Goal: Find specific page/section: Find specific page/section

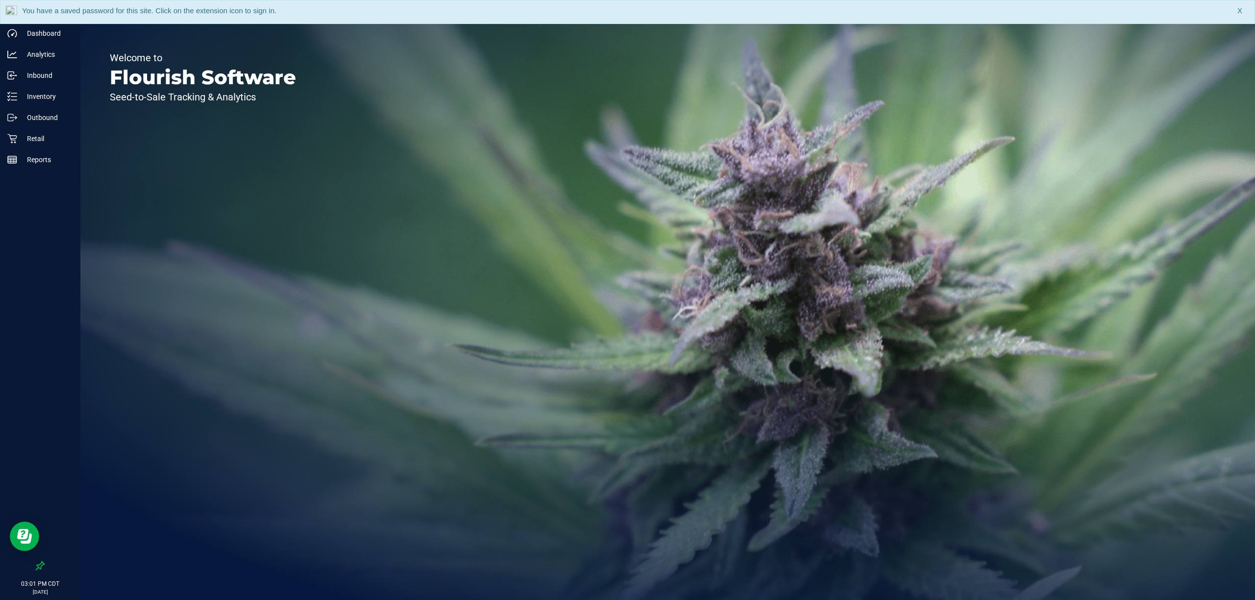
click at [1238, 9] on span "X" at bounding box center [1239, 10] width 5 height 11
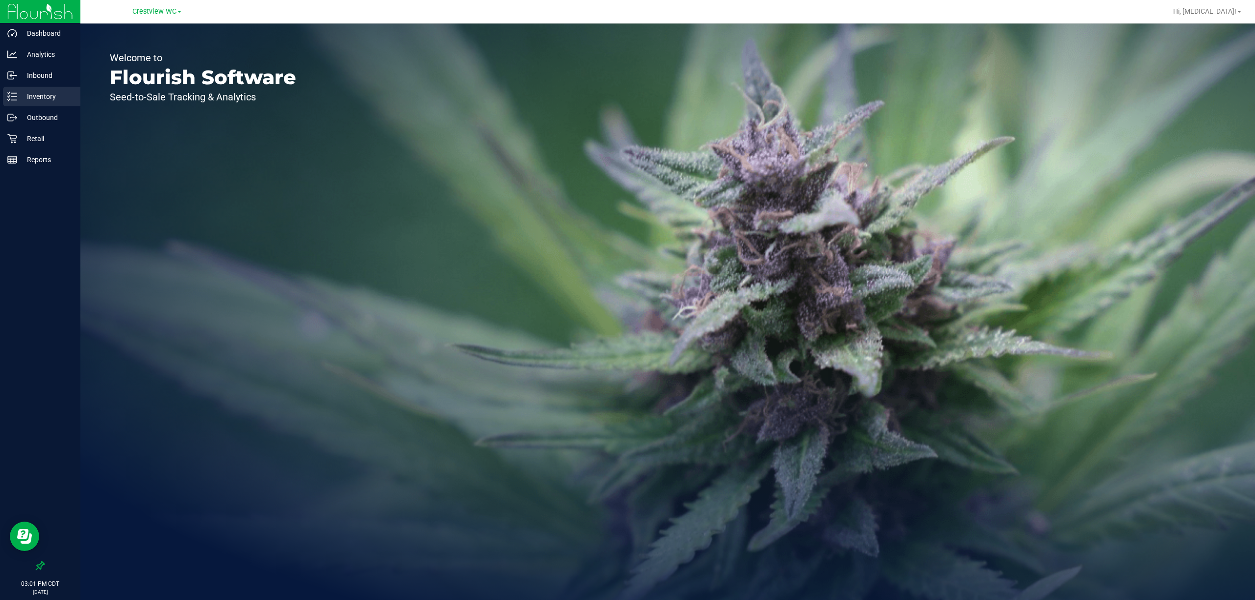
click at [38, 96] on p "Inventory" at bounding box center [46, 97] width 59 height 12
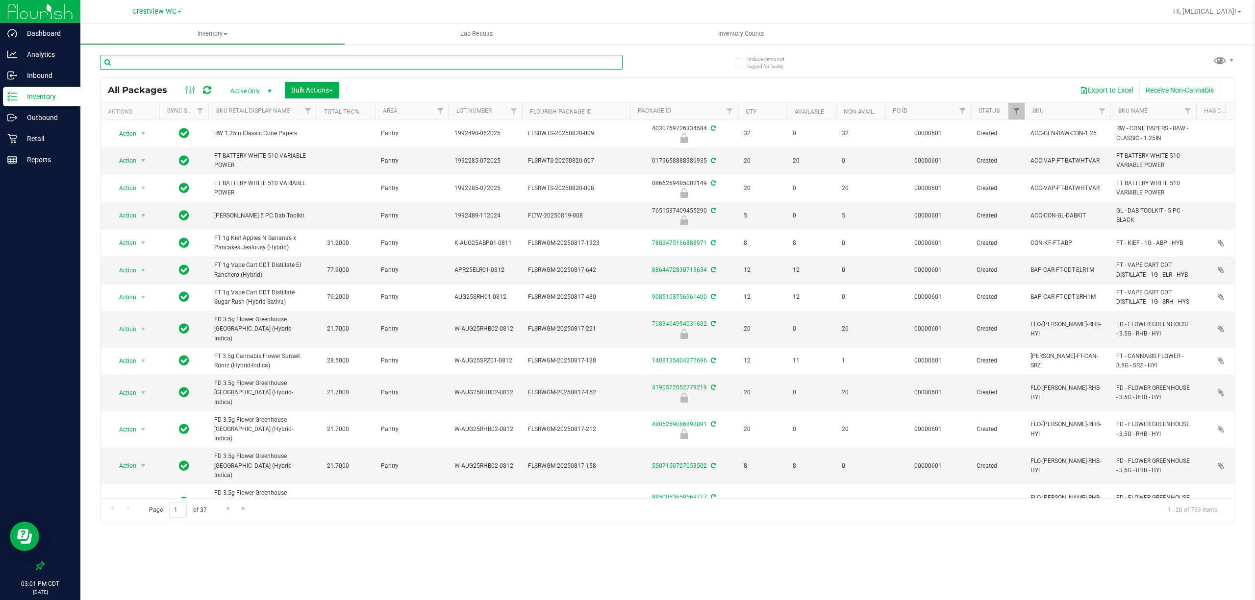
click at [168, 61] on input "text" at bounding box center [361, 62] width 523 height 15
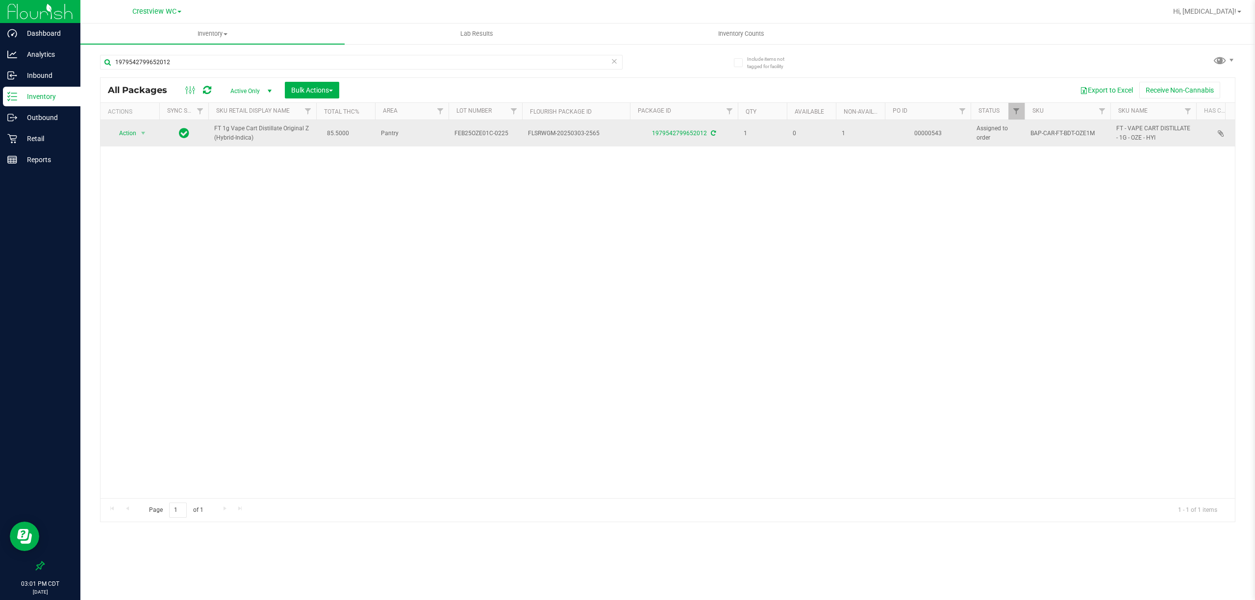
click at [483, 136] on span "FEB25OZE01C-0225" at bounding box center [485, 133] width 62 height 9
copy tr "FEB25OZE01C-0225"
click at [544, 131] on span "FLSRWGM-20250303-2565" at bounding box center [576, 133] width 96 height 9
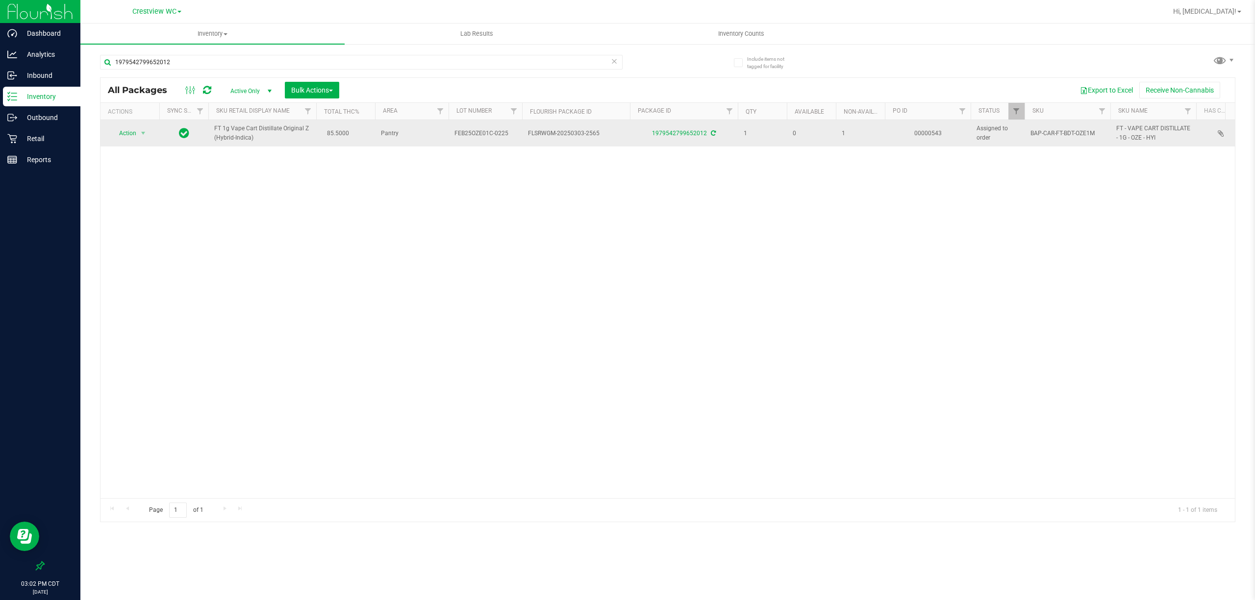
click at [545, 130] on span "FLSRWGM-20250303-2565" at bounding box center [576, 133] width 96 height 9
click at [544, 130] on span "FLSRWGM-20250303-2565" at bounding box center [576, 133] width 96 height 9
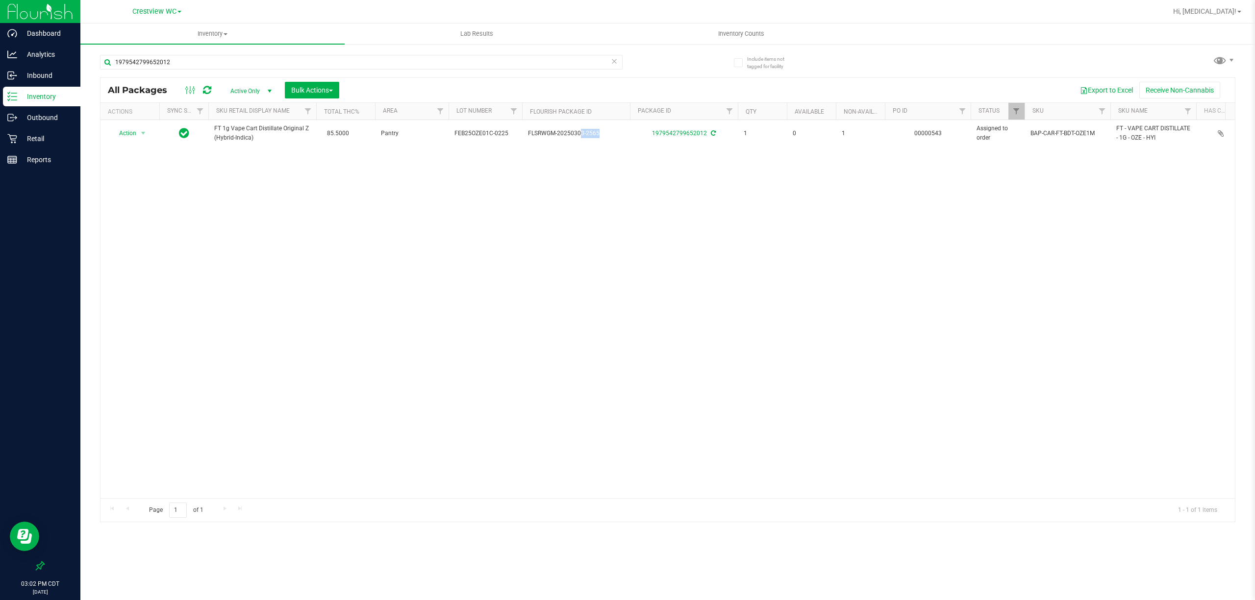
copy tr "FLSRWGM-20250303-2565"
click at [494, 69] on input "1979542799652012" at bounding box center [361, 62] width 523 height 15
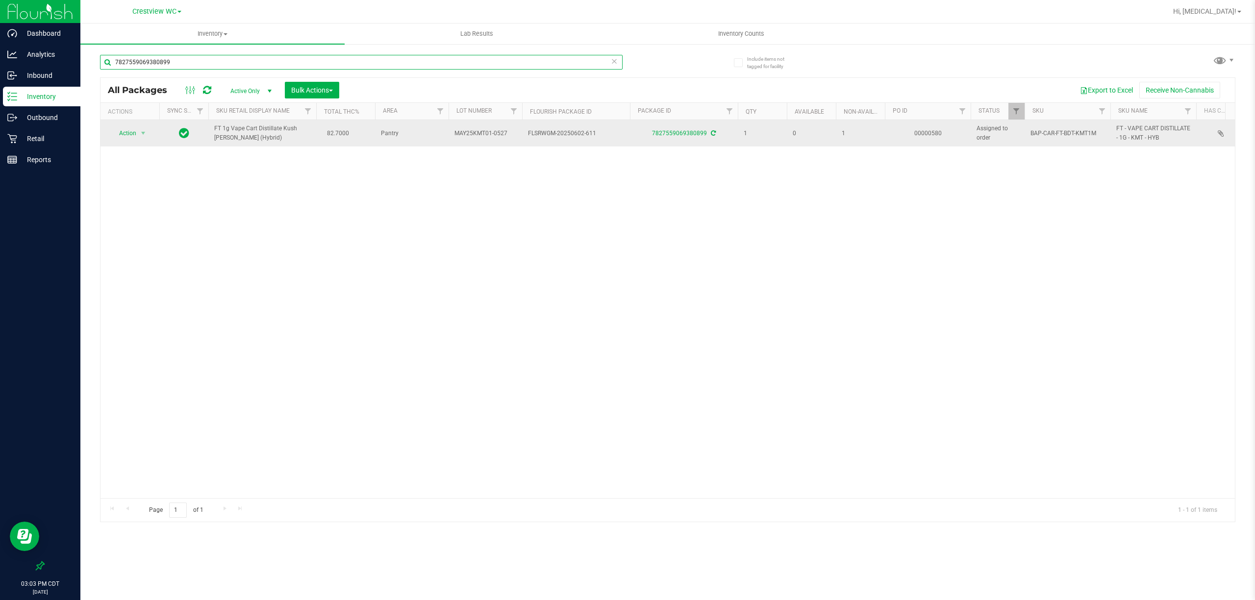
type input "7827559069380899"
click at [493, 134] on span "MAY25KMT01-0527" at bounding box center [485, 133] width 62 height 9
copy tr "MAY25KMT01-0527"
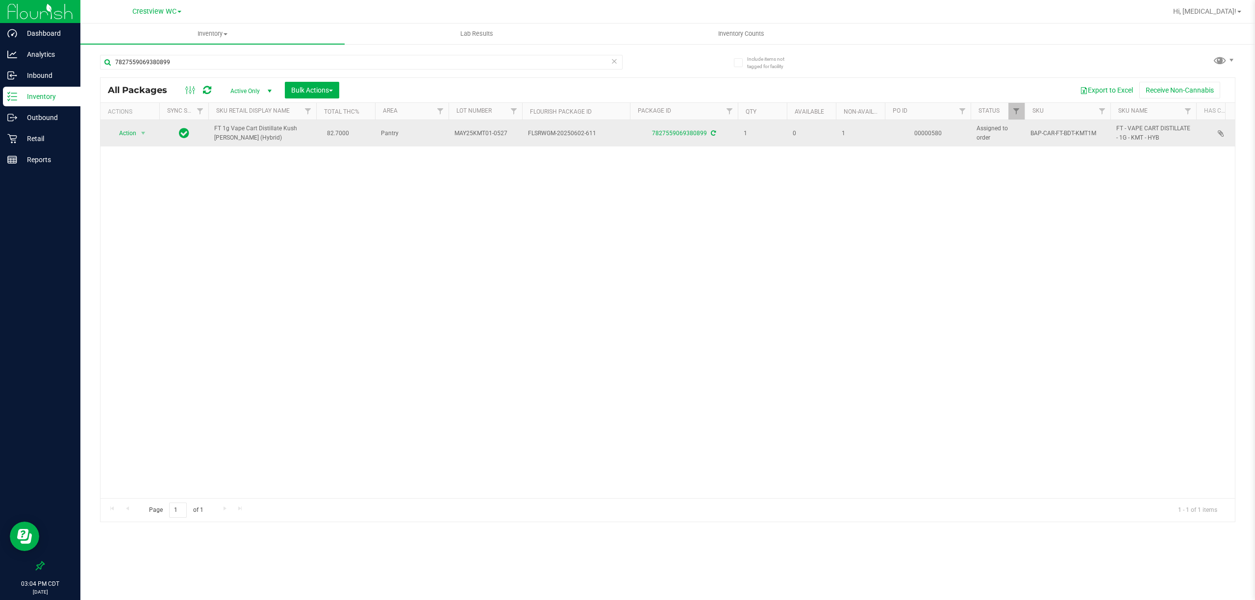
drag, startPoint x: 556, startPoint y: 132, endPoint x: 546, endPoint y: 136, distance: 10.6
click at [556, 132] on span "FLSRWGM-20250602-611" at bounding box center [576, 133] width 96 height 9
drag, startPoint x: 527, startPoint y: 130, endPoint x: 611, endPoint y: 142, distance: 84.2
click at [611, 142] on td "FLSRWGM-20250602-611" at bounding box center [576, 133] width 108 height 26
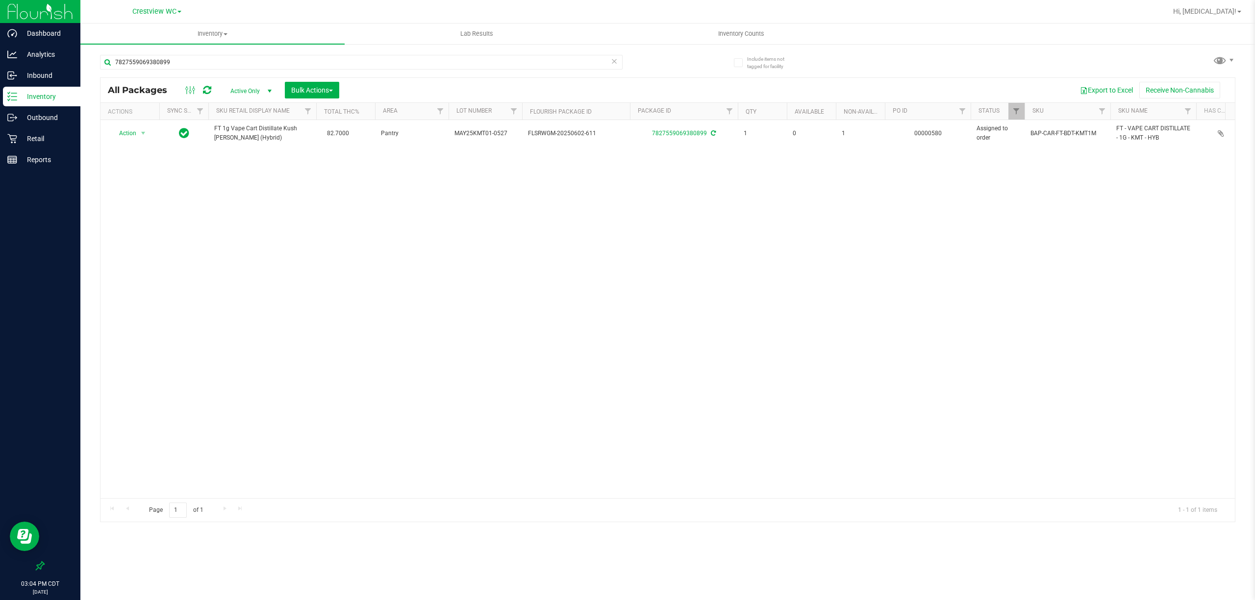
copy span "FLSRWGM-20250602-611"
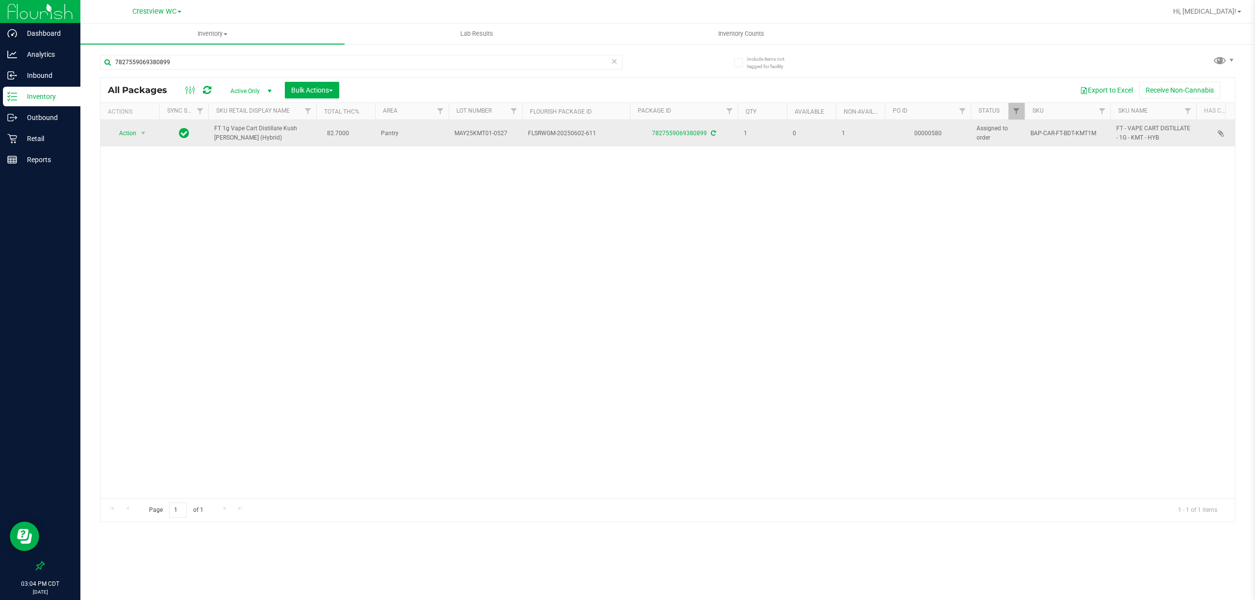
drag, startPoint x: 443, startPoint y: 132, endPoint x: 514, endPoint y: 141, distance: 71.1
click at [514, 141] on tr "Action Action Edit attributes Global inventory Locate package Package audit log…" at bounding box center [1052, 133] width 1904 height 26
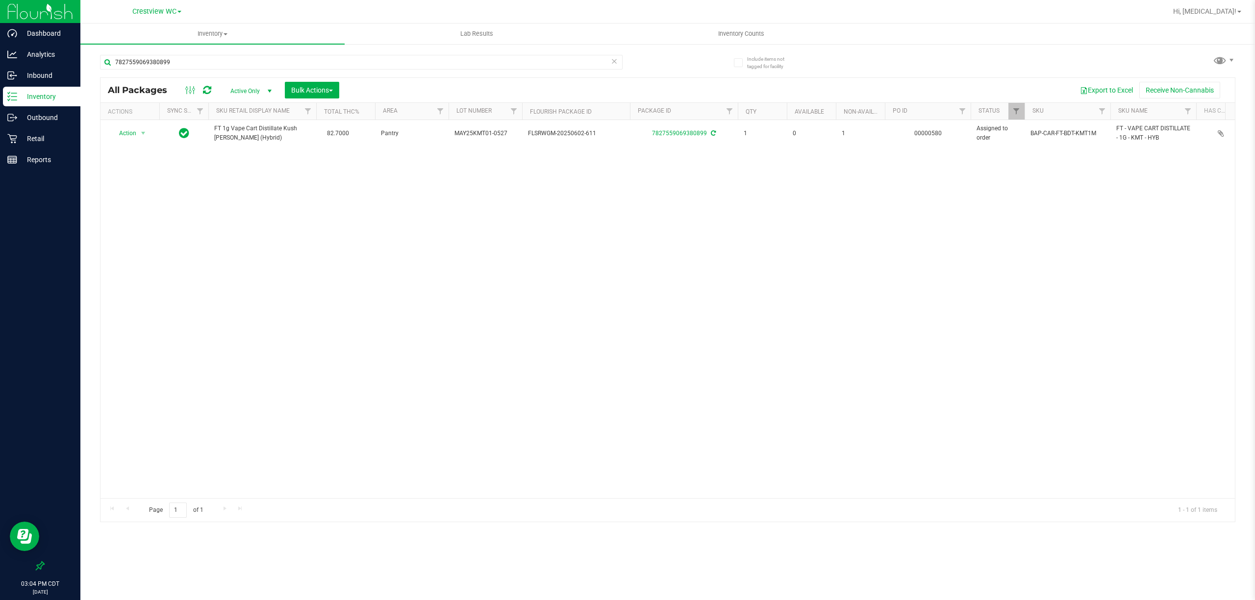
copy tr "MAY25KMT01-0527"
click at [46, 134] on p "Retail" at bounding box center [46, 139] width 59 height 12
